Goal: Task Accomplishment & Management: Complete application form

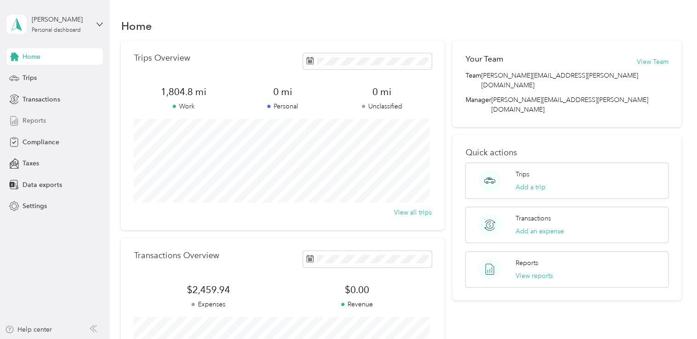
click at [34, 120] on span "Reports" at bounding box center [34, 121] width 23 height 10
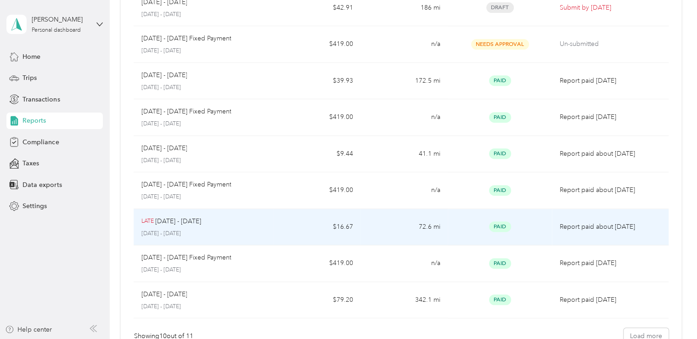
scroll to position [92, 0]
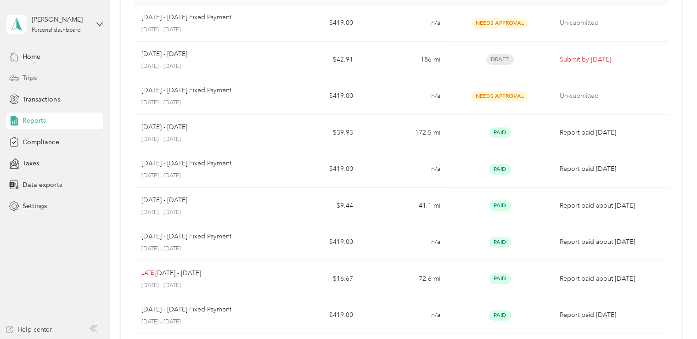
click at [35, 79] on span "Trips" at bounding box center [30, 78] width 14 height 10
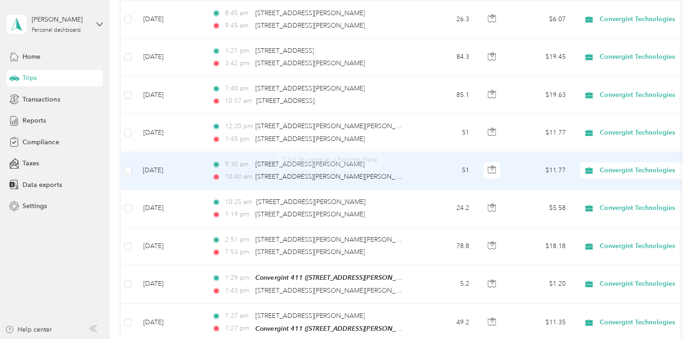
scroll to position [184, 0]
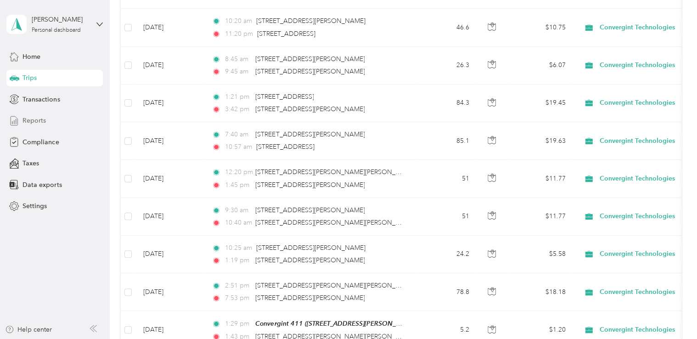
click at [39, 120] on span "Reports" at bounding box center [34, 121] width 23 height 10
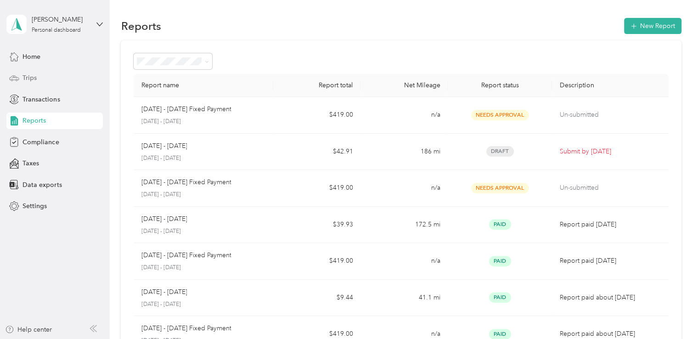
click at [33, 78] on span "Trips" at bounding box center [30, 78] width 14 height 10
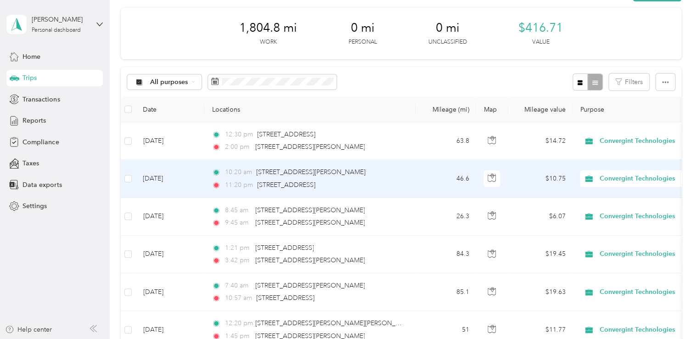
scroll to position [46, 0]
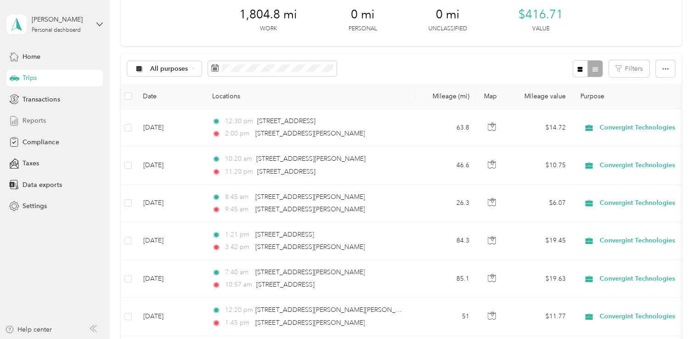
click at [42, 120] on span "Reports" at bounding box center [34, 121] width 23 height 10
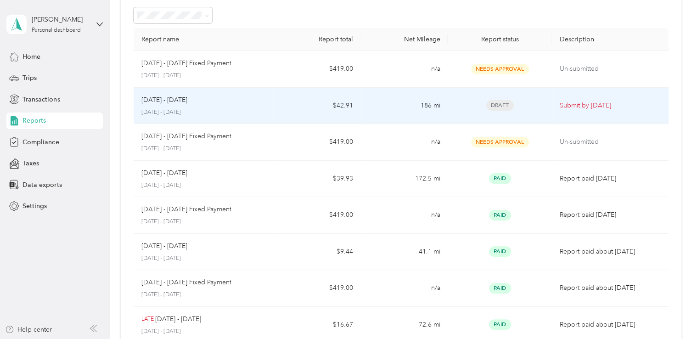
click at [459, 109] on div "Draft" at bounding box center [500, 105] width 90 height 11
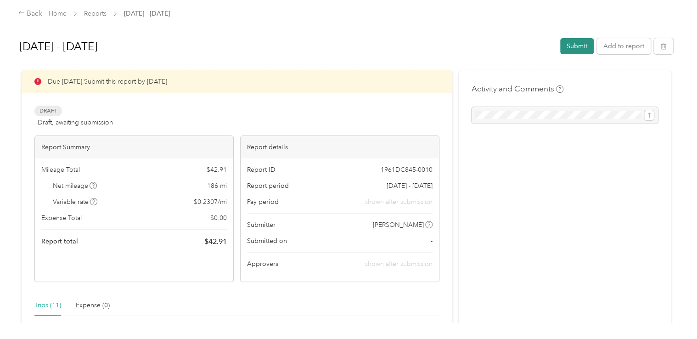
click at [574, 45] on button "Submit" at bounding box center [577, 46] width 34 height 16
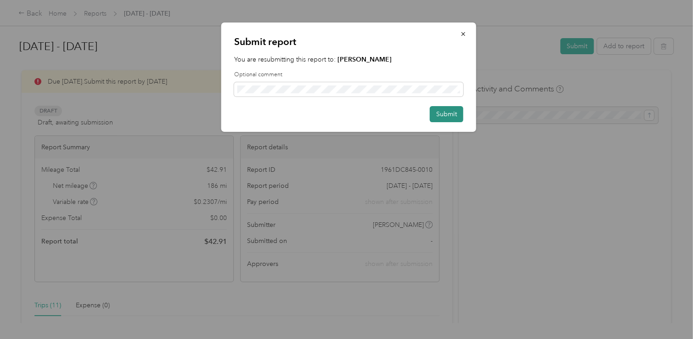
click at [446, 114] on button "Submit" at bounding box center [447, 114] width 34 height 16
